Goal: Complete application form: Complete application form

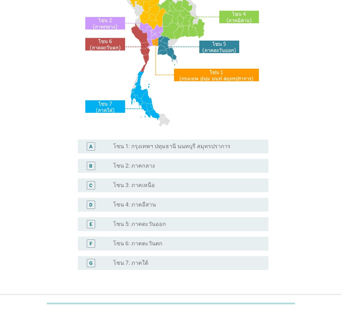
scroll to position [93, 0]
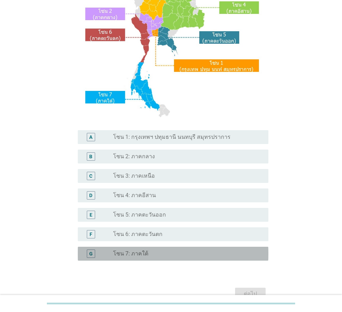
click at [146, 255] on label "โซน 7: ภาคใต้" at bounding box center [130, 253] width 35 height 7
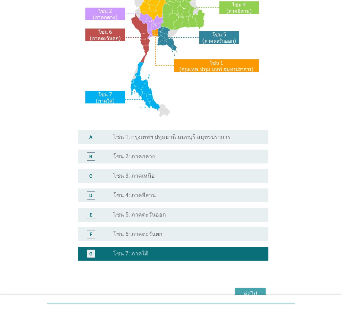
click at [258, 291] on div "ต่อไป" at bounding box center [250, 294] width 19 height 8
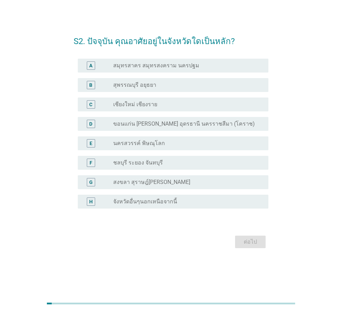
scroll to position [0, 0]
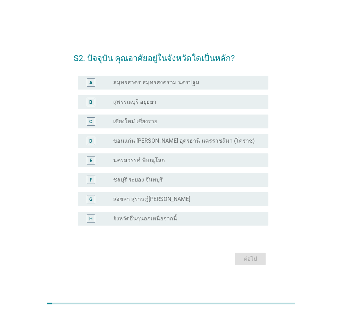
click at [133, 201] on label "สงขลา สุราษฎ์[PERSON_NAME]" at bounding box center [151, 199] width 77 height 7
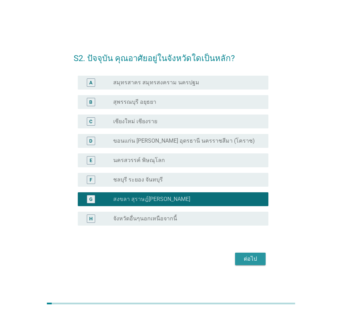
click at [251, 256] on div "ต่อไป" at bounding box center [250, 259] width 19 height 8
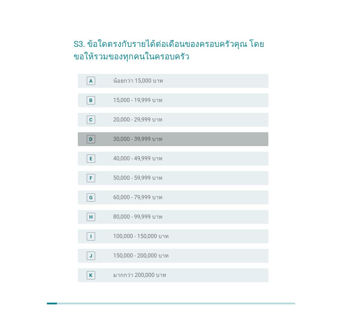
click at [141, 141] on label "30,000 - 39,999 บาท" at bounding box center [137, 139] width 49 height 7
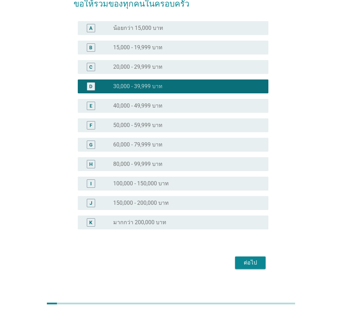
scroll to position [58, 0]
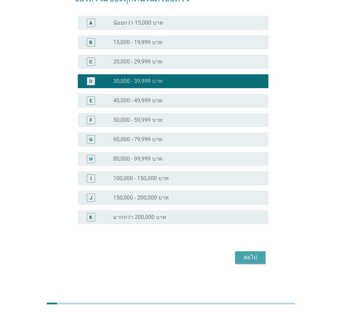
click at [249, 255] on div "ต่อไป" at bounding box center [250, 258] width 19 height 8
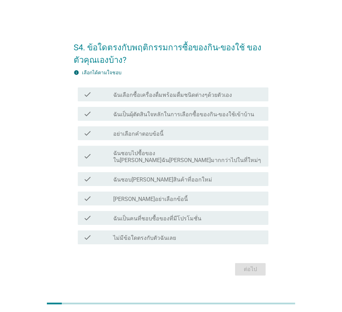
click at [202, 115] on label "ฉันเป็นผุ้ตัดสินใจหลักในการเลือกซื้อของกิน-ของใช้เข้าบ้าน" at bounding box center [183, 114] width 141 height 7
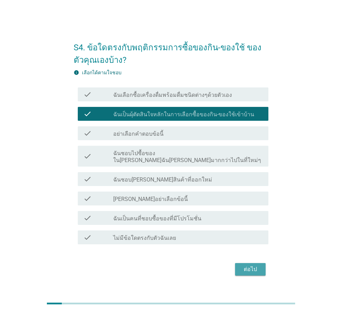
click at [248, 265] on div "ต่อไป" at bounding box center [250, 269] width 19 height 8
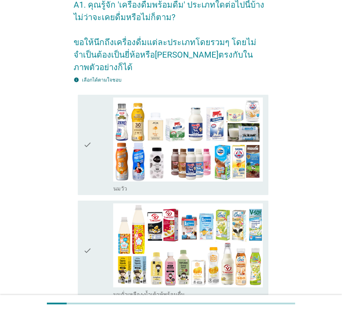
scroll to position [46, 0]
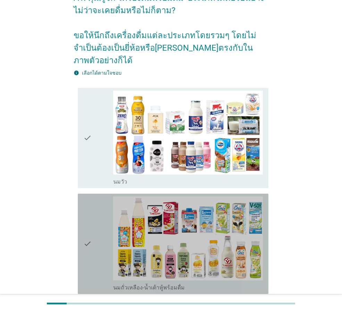
click at [101, 207] on div "check" at bounding box center [98, 244] width 30 height 95
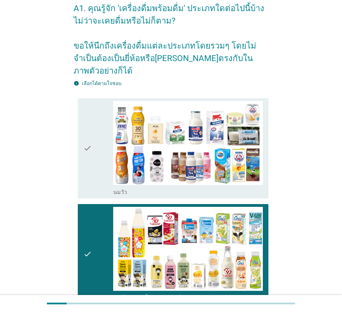
scroll to position [0, 0]
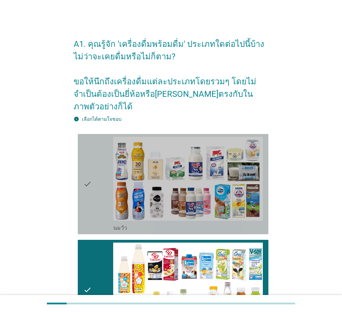
click at [94, 178] on div "check" at bounding box center [98, 184] width 30 height 95
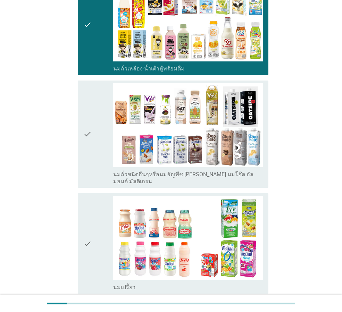
scroll to position [266, 0]
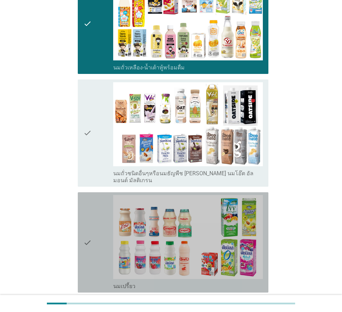
click at [97, 208] on div "check" at bounding box center [98, 242] width 30 height 95
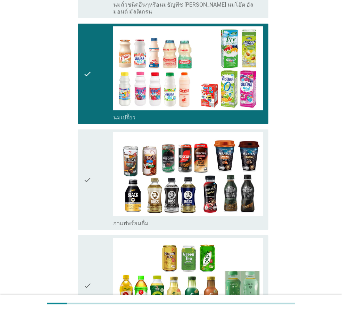
scroll to position [451, 0]
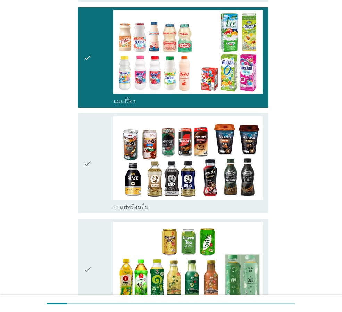
click at [102, 171] on div "check" at bounding box center [98, 163] width 30 height 95
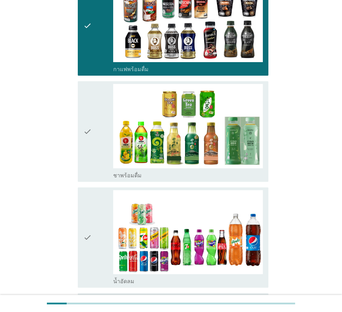
scroll to position [590, 0]
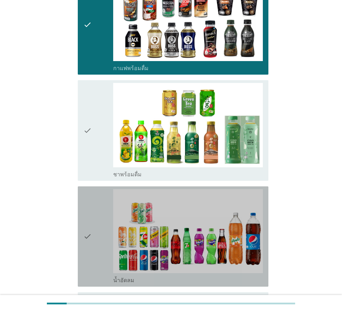
click at [97, 213] on div "check" at bounding box center [98, 236] width 30 height 95
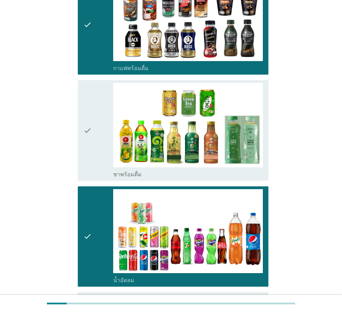
click at [97, 144] on div "check" at bounding box center [98, 130] width 30 height 95
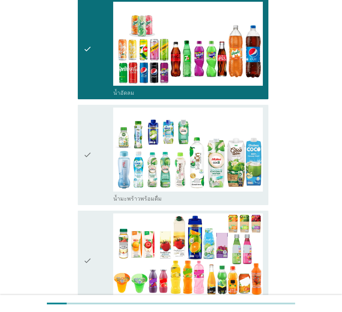
scroll to position [787, 0]
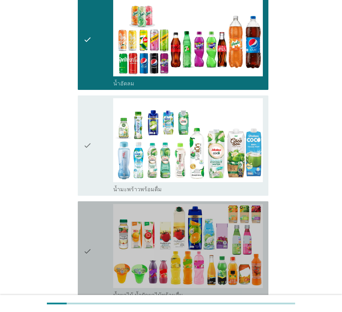
click at [106, 216] on div "check" at bounding box center [98, 251] width 30 height 95
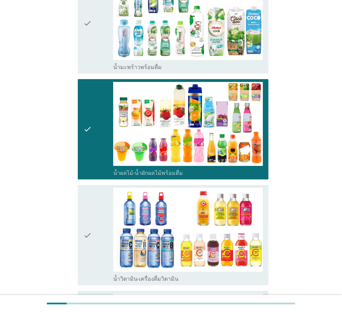
scroll to position [914, 0]
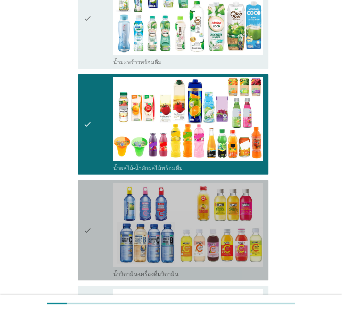
click at [105, 215] on div "check" at bounding box center [98, 230] width 30 height 95
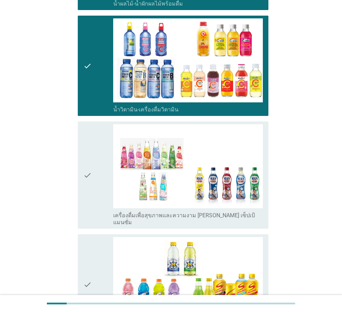
scroll to position [1088, 0]
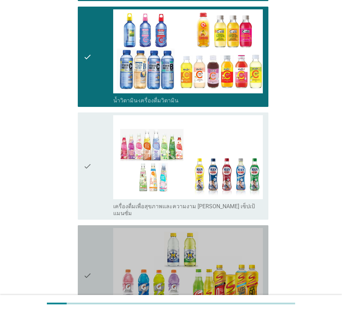
click at [102, 228] on div "check" at bounding box center [98, 275] width 30 height 95
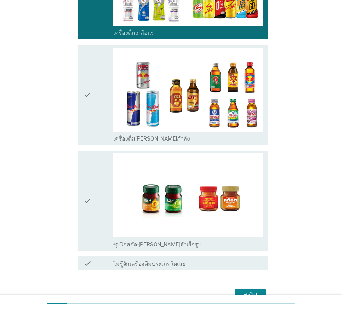
scroll to position [1388, 0]
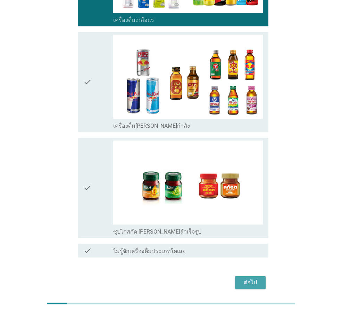
click at [248, 279] on div "ต่อไป" at bounding box center [250, 283] width 19 height 8
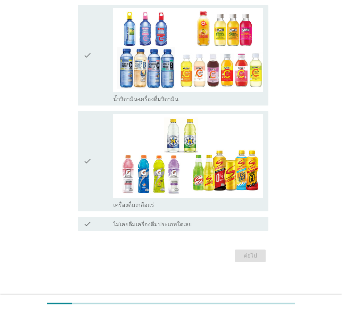
scroll to position [0, 0]
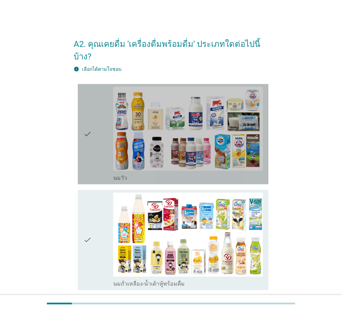
click at [102, 147] on div "check" at bounding box center [98, 134] width 30 height 95
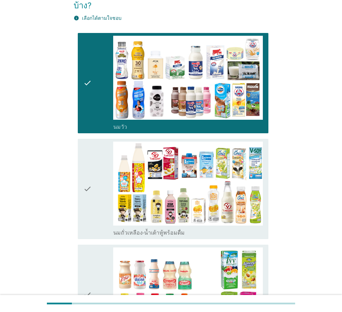
scroll to position [58, 0]
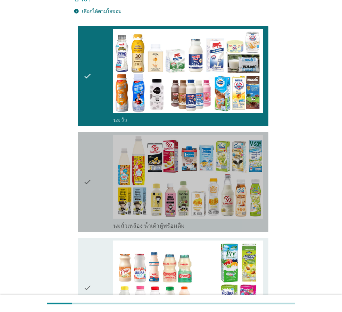
click at [101, 155] on div "check" at bounding box center [98, 182] width 30 height 95
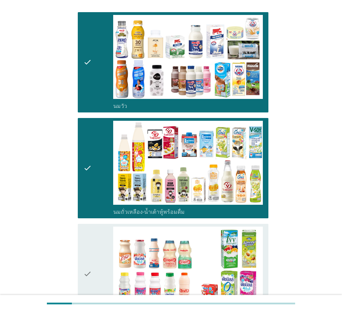
scroll to position [116, 0]
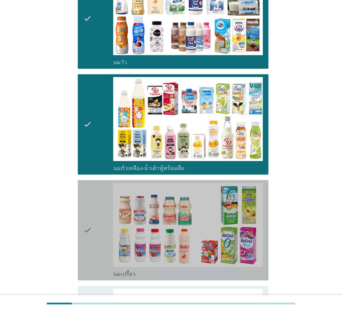
click at [100, 192] on div "check" at bounding box center [98, 230] width 30 height 95
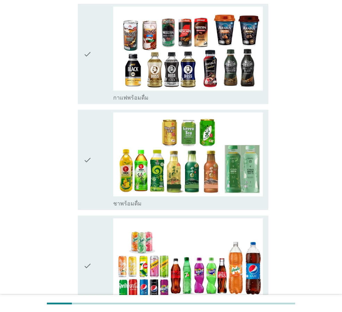
scroll to position [428, 0]
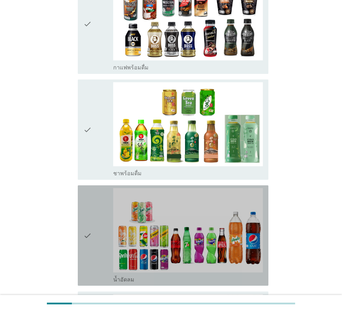
click at [103, 194] on div "check" at bounding box center [98, 235] width 30 height 95
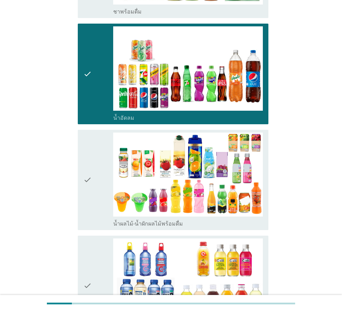
scroll to position [590, 0]
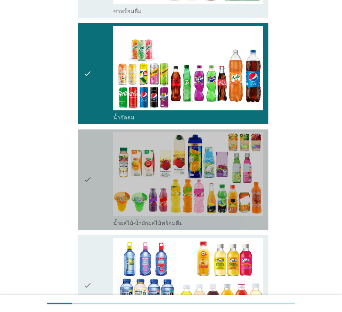
click at [94, 183] on div "check" at bounding box center [98, 179] width 30 height 95
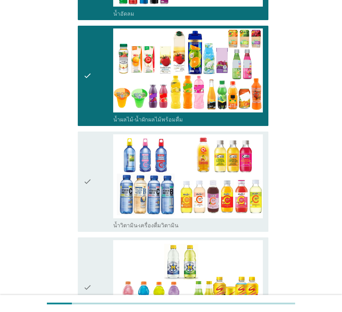
scroll to position [695, 0]
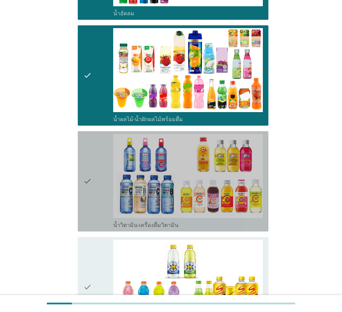
click at [95, 182] on div "check" at bounding box center [98, 181] width 30 height 95
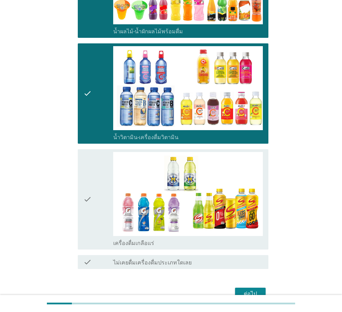
scroll to position [808, 0]
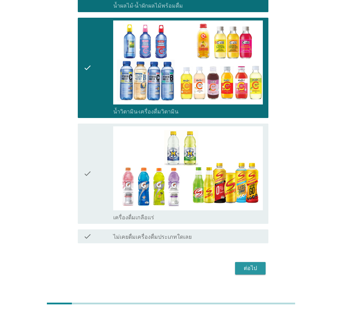
click at [250, 264] on div "ต่อไป" at bounding box center [250, 268] width 19 height 8
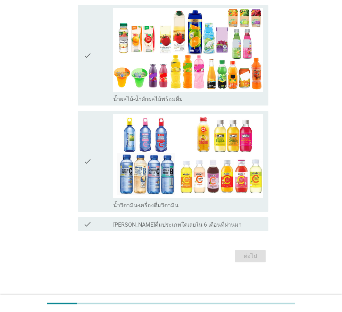
scroll to position [0, 0]
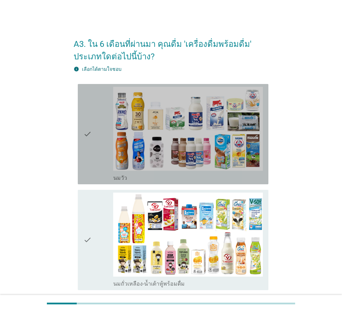
click at [98, 144] on div "check" at bounding box center [98, 134] width 30 height 95
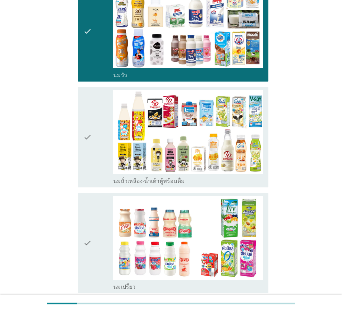
scroll to position [104, 0]
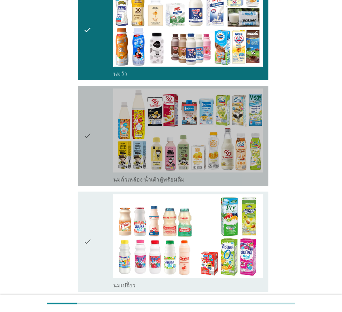
click at [102, 145] on div "check" at bounding box center [98, 136] width 30 height 95
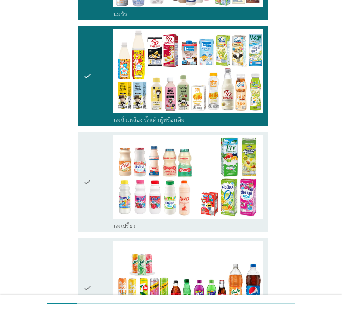
scroll to position [174, 0]
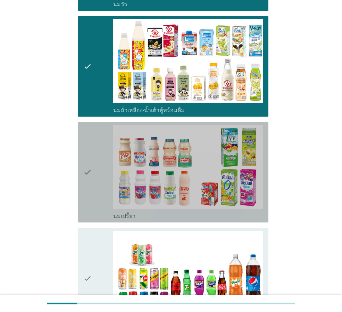
click at [105, 163] on div "check" at bounding box center [98, 172] width 30 height 95
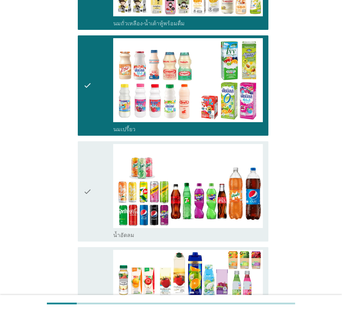
scroll to position [301, 0]
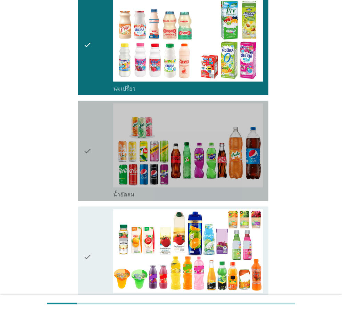
click at [102, 163] on div "check" at bounding box center [98, 150] width 30 height 95
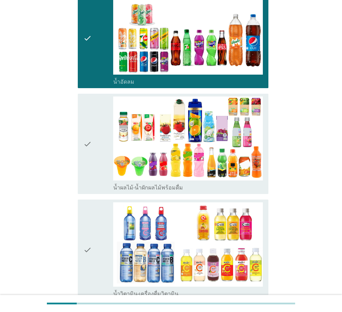
scroll to position [417, 0]
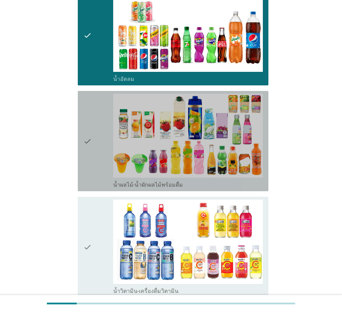
click at [101, 161] on div "check" at bounding box center [98, 141] width 30 height 95
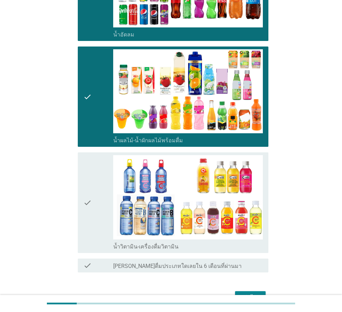
scroll to position [486, 0]
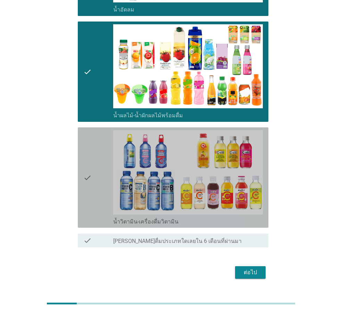
click at [101, 160] on div "check" at bounding box center [98, 177] width 30 height 95
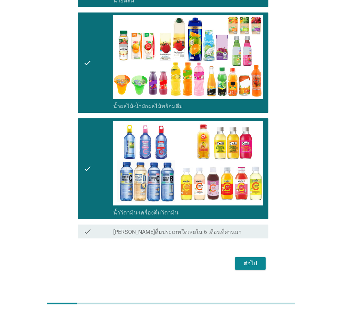
scroll to position [503, 0]
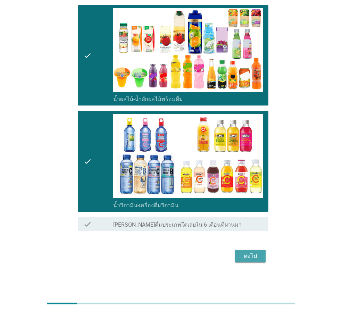
click at [255, 256] on div "ต่อไป" at bounding box center [250, 256] width 19 height 8
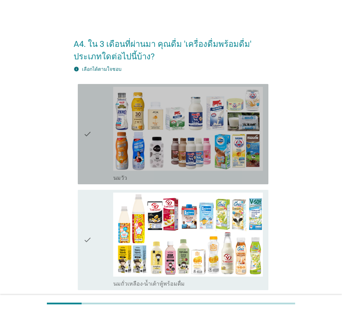
click at [91, 143] on icon "check" at bounding box center [87, 134] width 8 height 95
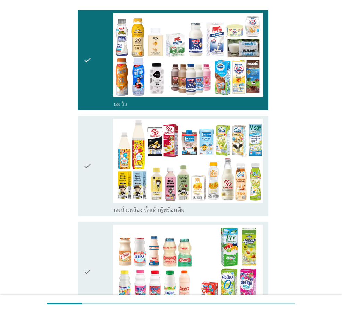
scroll to position [81, 0]
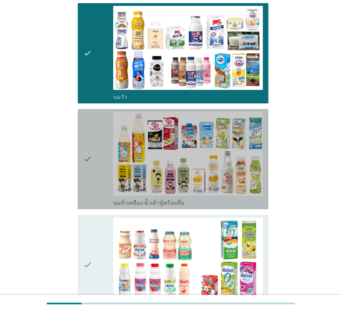
click at [93, 141] on div "check" at bounding box center [98, 159] width 30 height 95
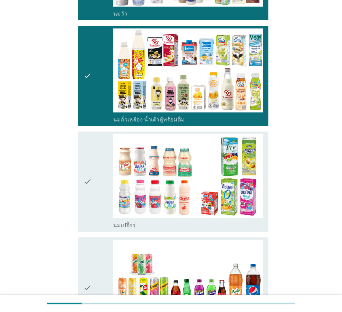
scroll to position [197, 0]
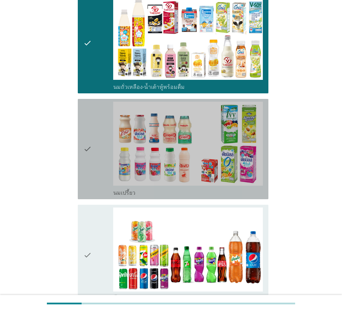
click at [101, 147] on div "check" at bounding box center [98, 149] width 30 height 95
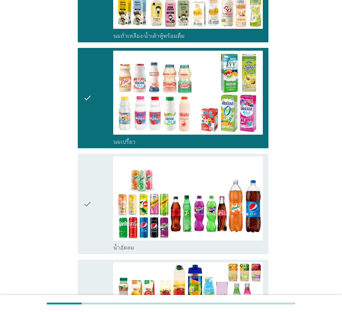
scroll to position [266, 0]
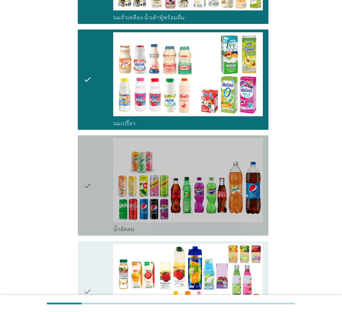
click at [106, 174] on div "check" at bounding box center [98, 185] width 30 height 95
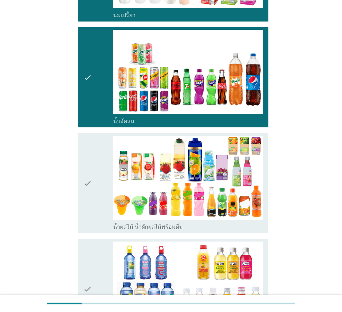
scroll to position [382, 0]
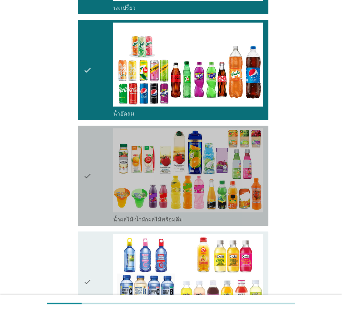
click at [103, 177] on div "check" at bounding box center [98, 175] width 30 height 95
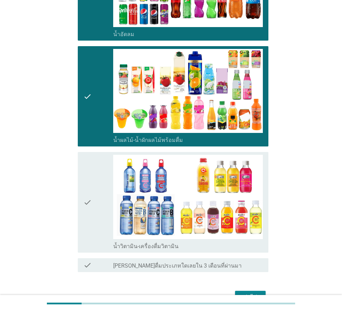
scroll to position [463, 0]
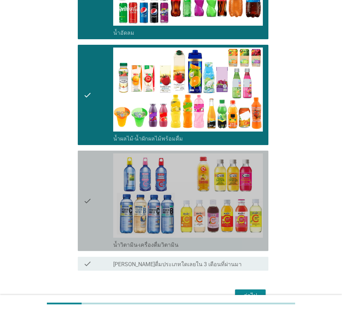
click at [102, 182] on div "check" at bounding box center [98, 201] width 30 height 95
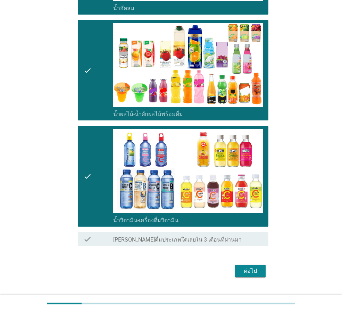
scroll to position [503, 0]
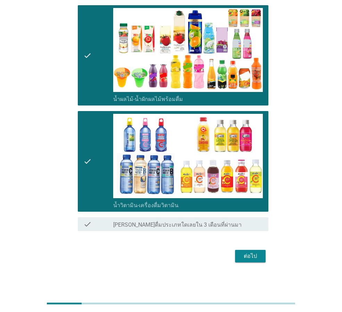
click at [252, 256] on div "ต่อไป" at bounding box center [250, 256] width 19 height 8
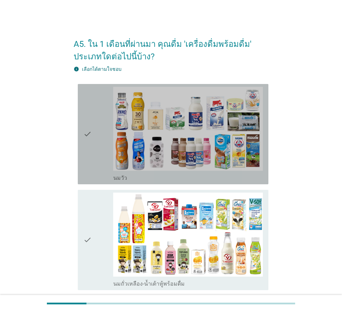
click at [100, 148] on div "check" at bounding box center [98, 134] width 30 height 95
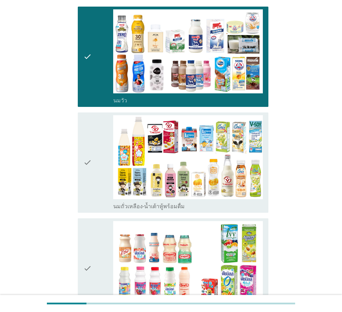
scroll to position [81, 0]
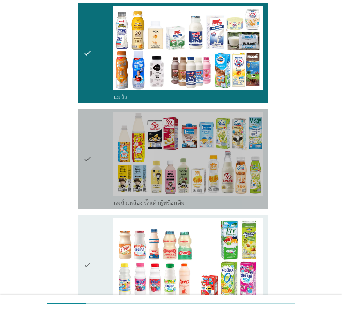
click at [104, 156] on div "check" at bounding box center [98, 159] width 30 height 95
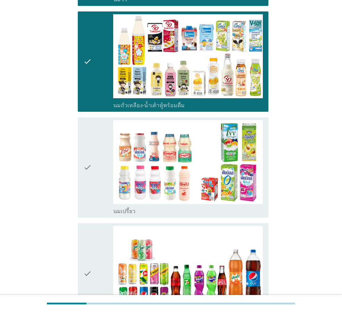
scroll to position [185, 0]
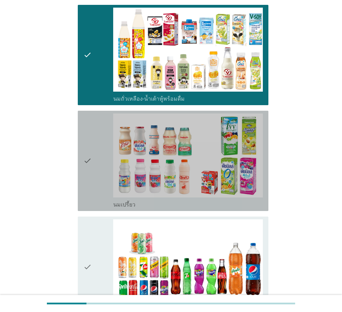
click at [102, 157] on div "check" at bounding box center [98, 161] width 30 height 95
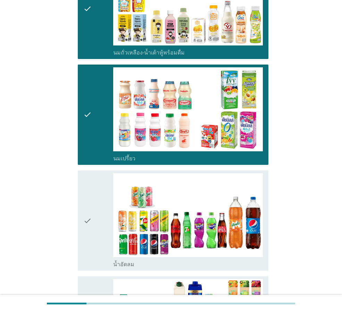
scroll to position [266, 0]
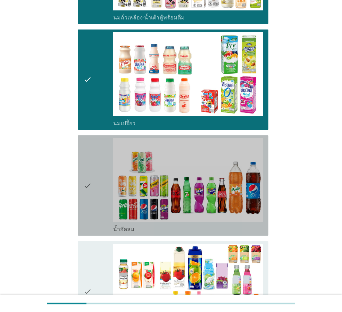
click at [108, 192] on div "check" at bounding box center [98, 185] width 30 height 95
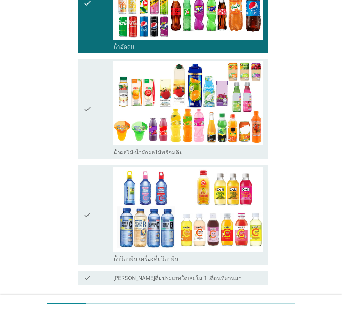
scroll to position [451, 0]
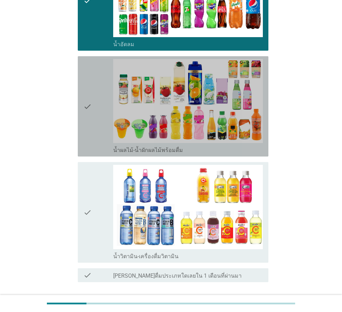
click at [90, 114] on icon "check" at bounding box center [87, 106] width 8 height 95
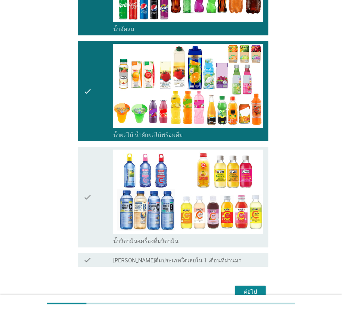
scroll to position [503, 0]
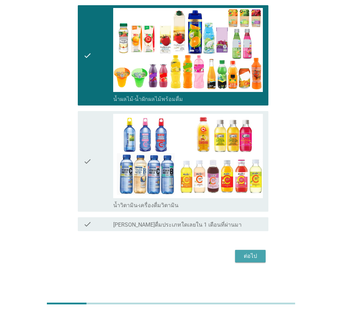
click at [252, 256] on div "ต่อไป" at bounding box center [250, 256] width 19 height 8
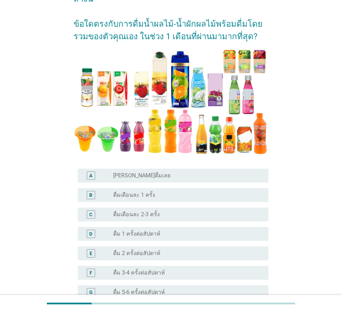
scroll to position [58, 0]
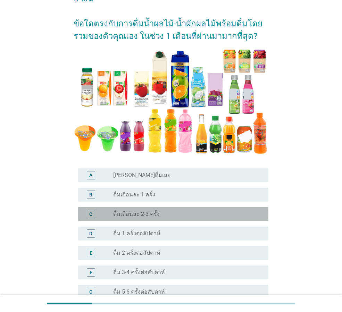
click at [110, 216] on div "C" at bounding box center [98, 214] width 30 height 8
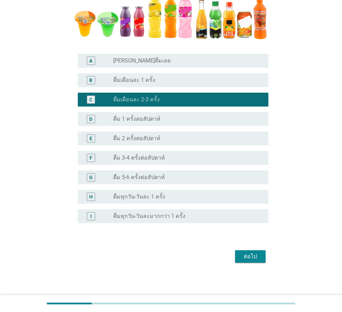
scroll to position [173, 0]
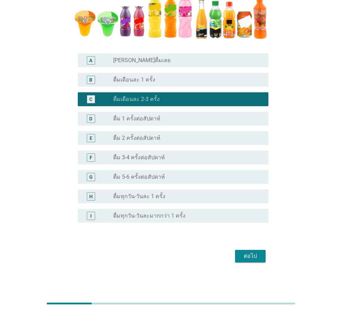
click at [256, 258] on div "ต่อไป" at bounding box center [250, 256] width 19 height 8
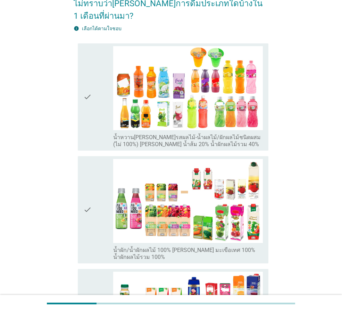
scroll to position [104, 0]
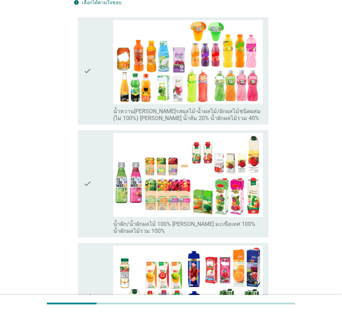
click at [92, 67] on icon "check" at bounding box center [87, 71] width 8 height 102
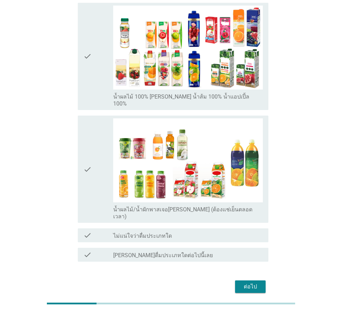
scroll to position [347, 0]
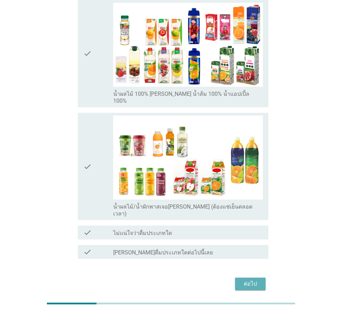
click at [252, 280] on div "ต่อไป" at bounding box center [250, 284] width 19 height 8
